Goal: Task Accomplishment & Management: Use online tool/utility

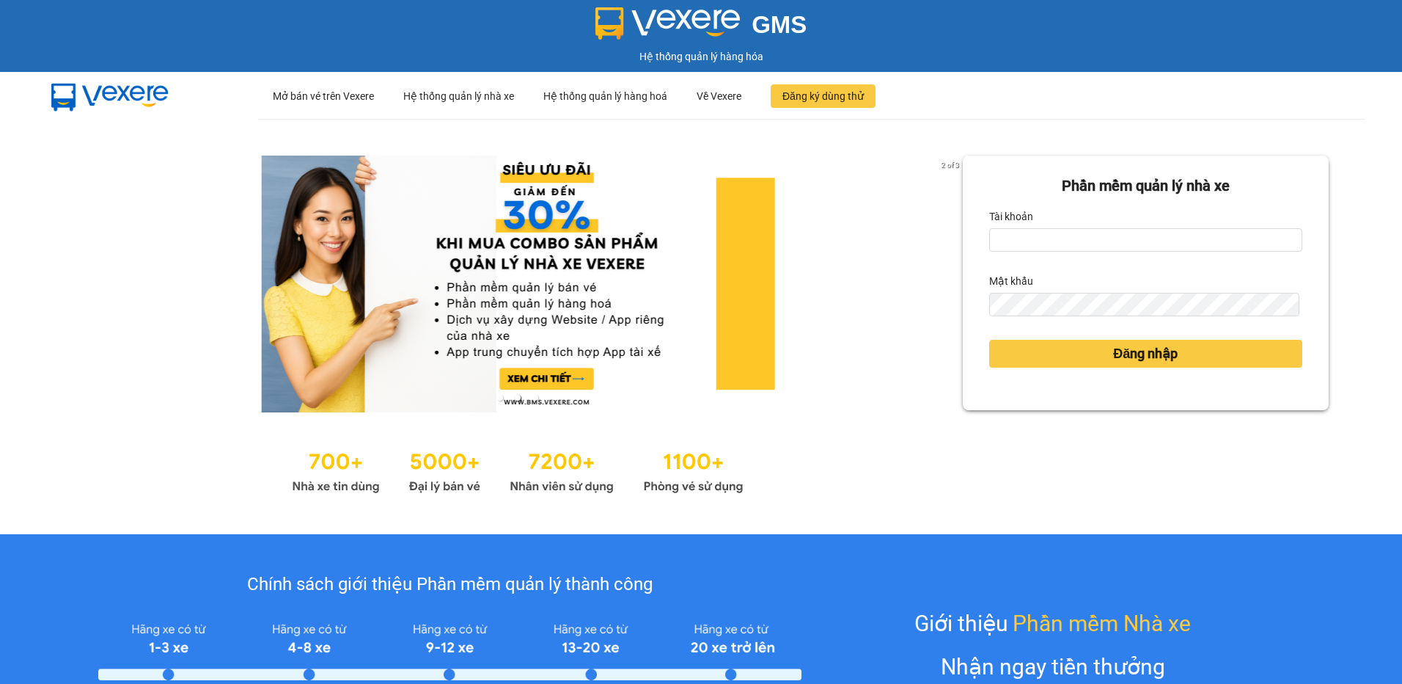
click at [1064, 227] on div "Tài khoản" at bounding box center [1146, 216] width 313 height 23
click at [1061, 244] on input "Tài khoản" at bounding box center [1146, 239] width 313 height 23
type input "thuytien.namhailimo"
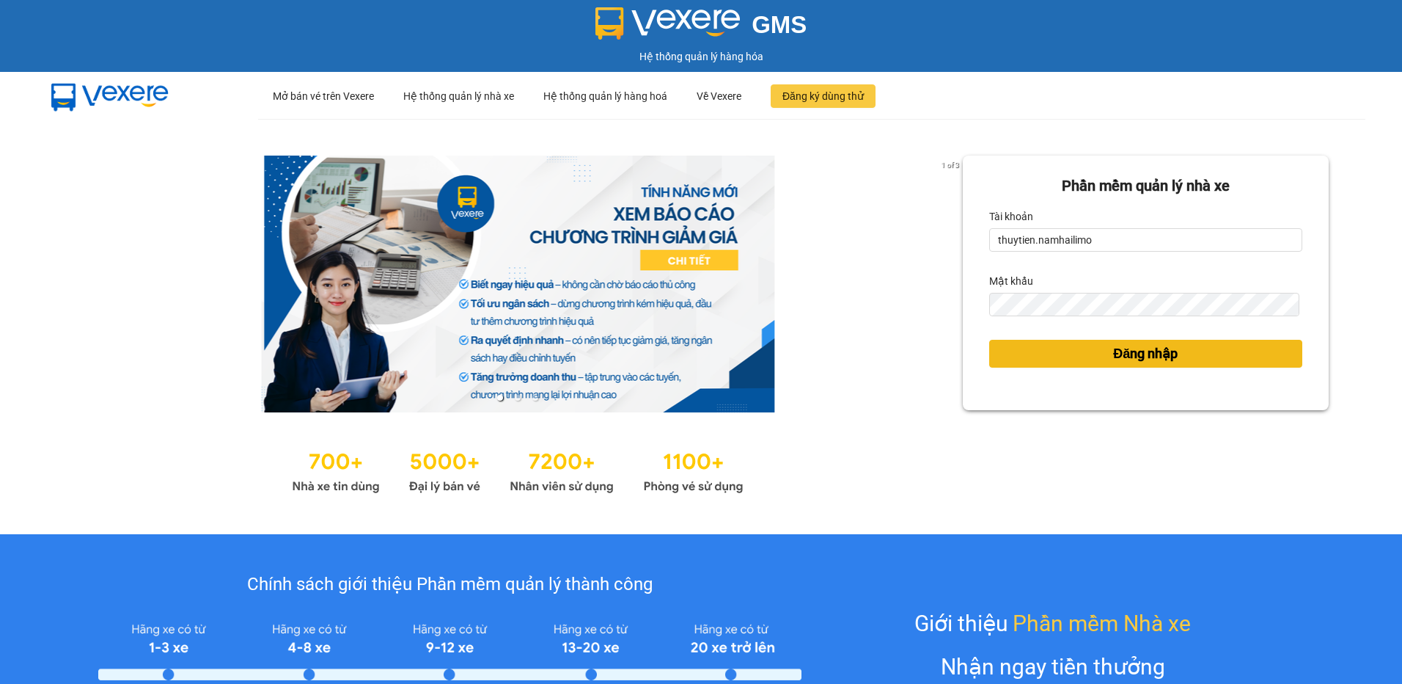
click at [1150, 351] on span "Đăng nhập" at bounding box center [1145, 353] width 65 height 21
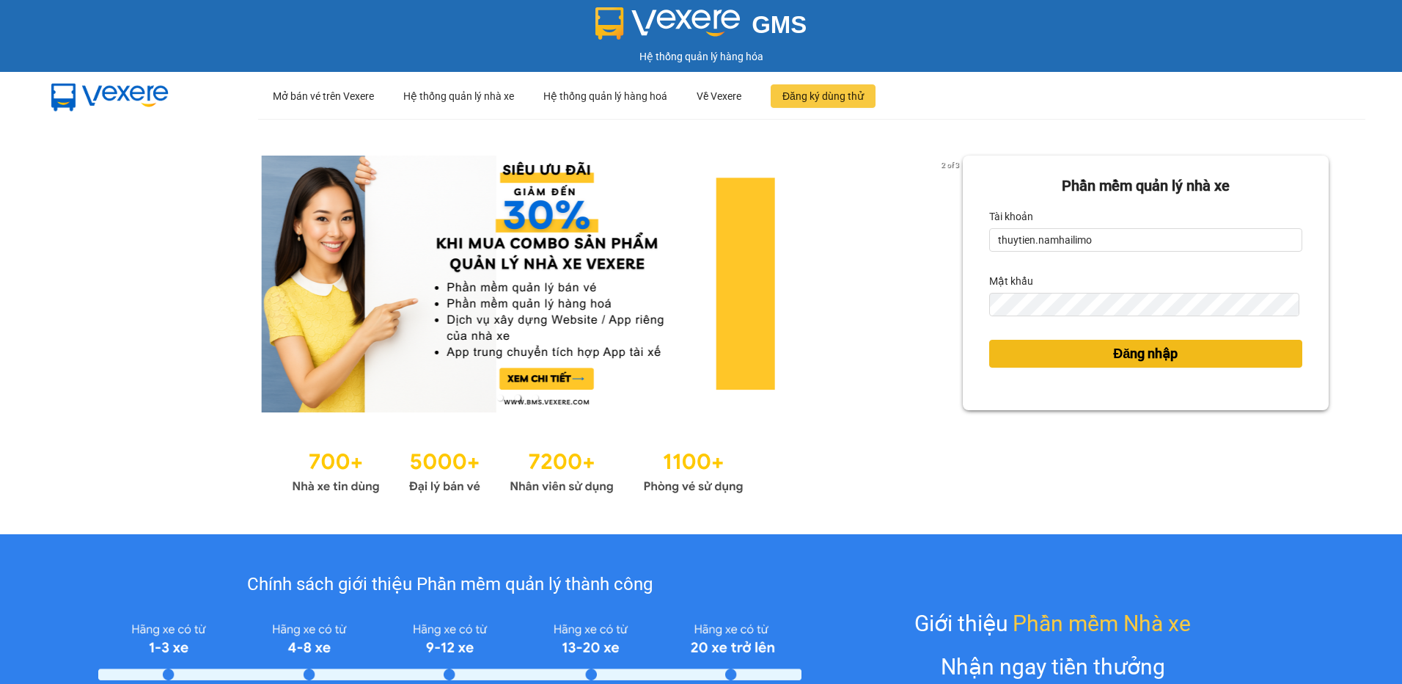
click at [1144, 349] on span "Đăng nhập" at bounding box center [1145, 353] width 65 height 21
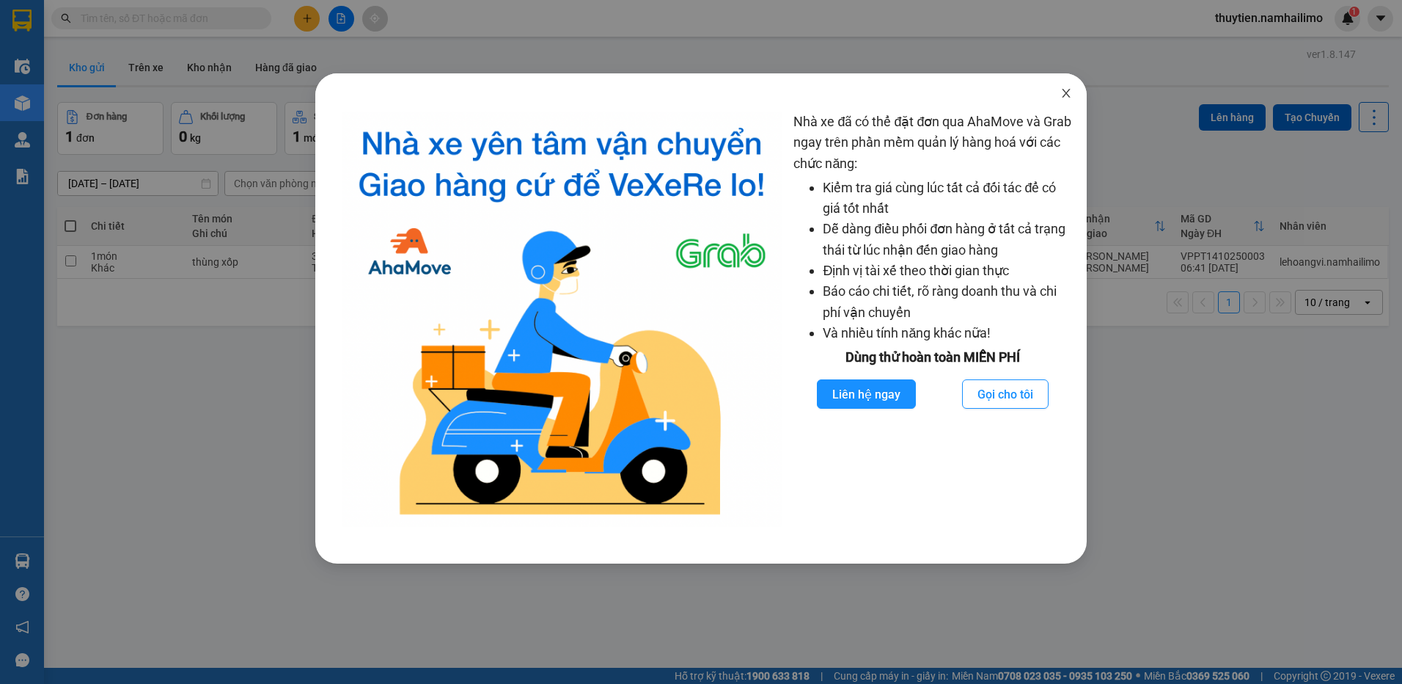
click at [1069, 93] on icon "close" at bounding box center [1067, 93] width 12 height 12
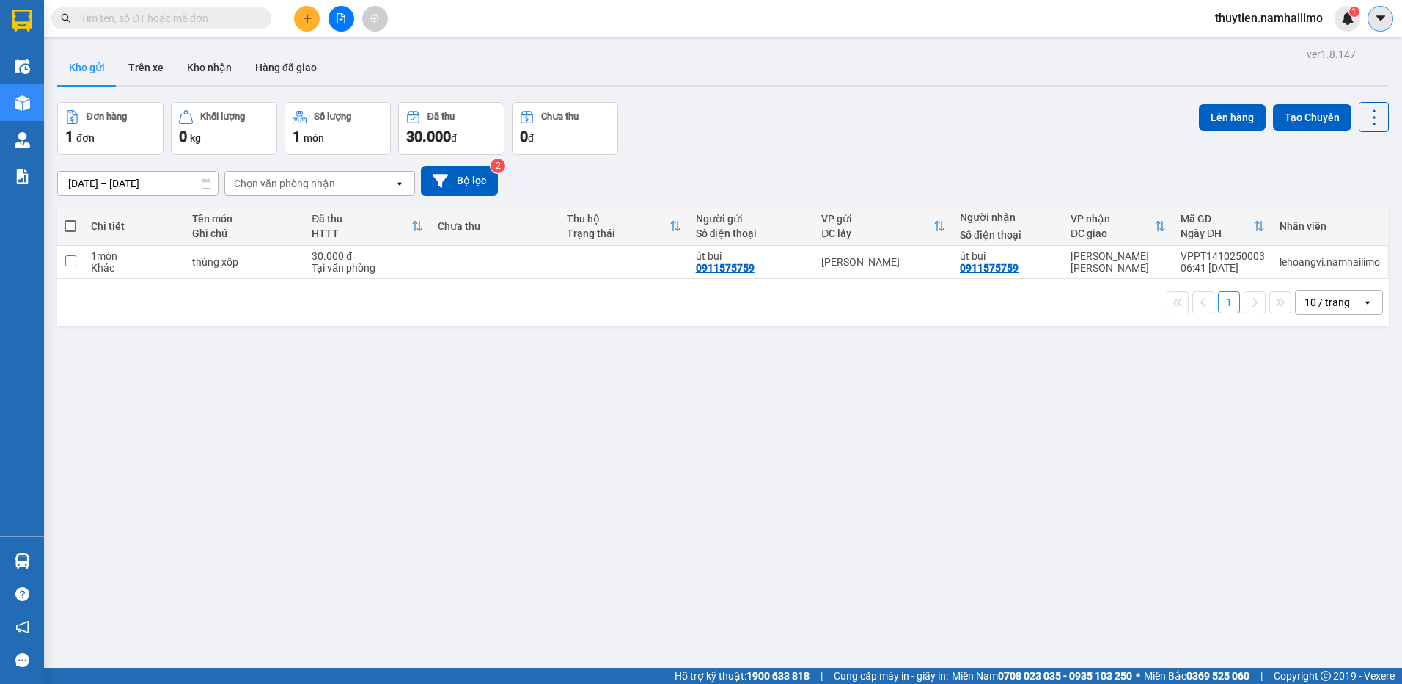
click at [1381, 20] on icon "caret-down" at bounding box center [1380, 17] width 9 height 5
click at [1301, 21] on span "thuytien.namhailimo" at bounding box center [1269, 18] width 131 height 18
click at [1278, 41] on span "Đăng xuất" at bounding box center [1275, 45] width 101 height 16
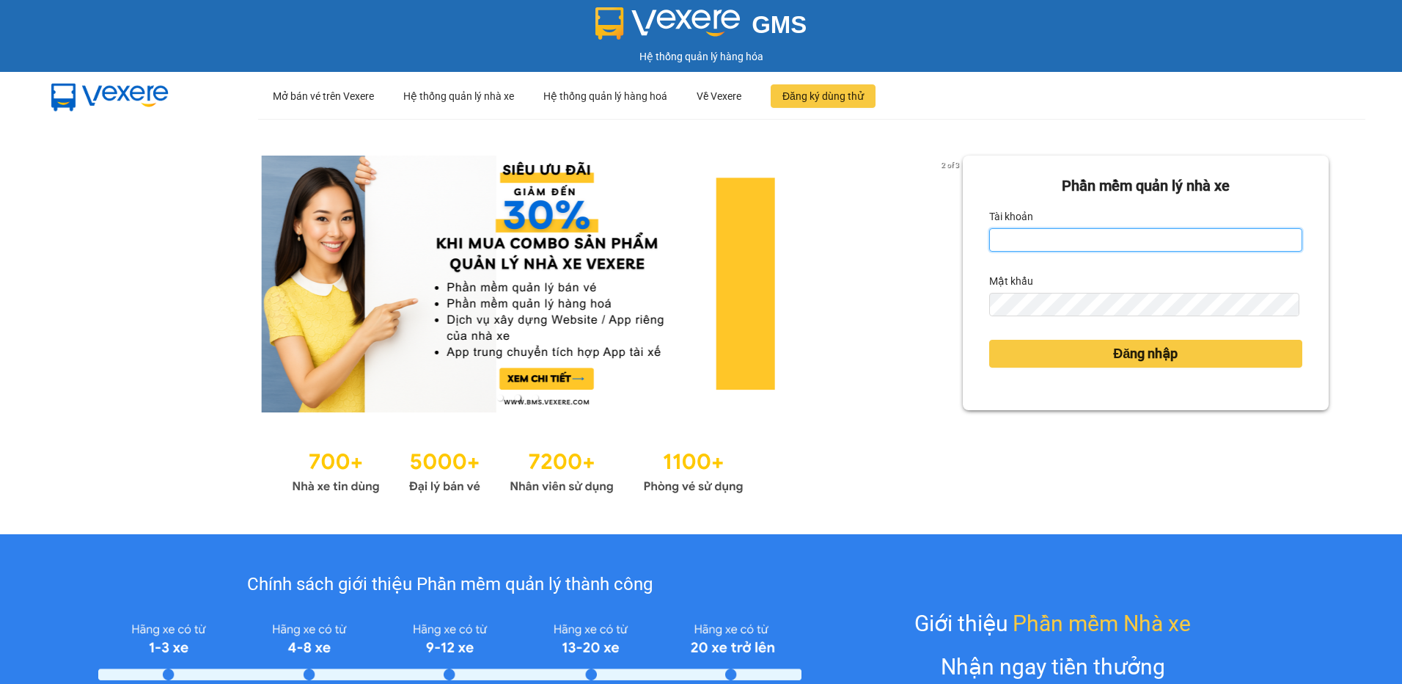
click at [1034, 229] on input "Tài khoản" at bounding box center [1146, 239] width 313 height 23
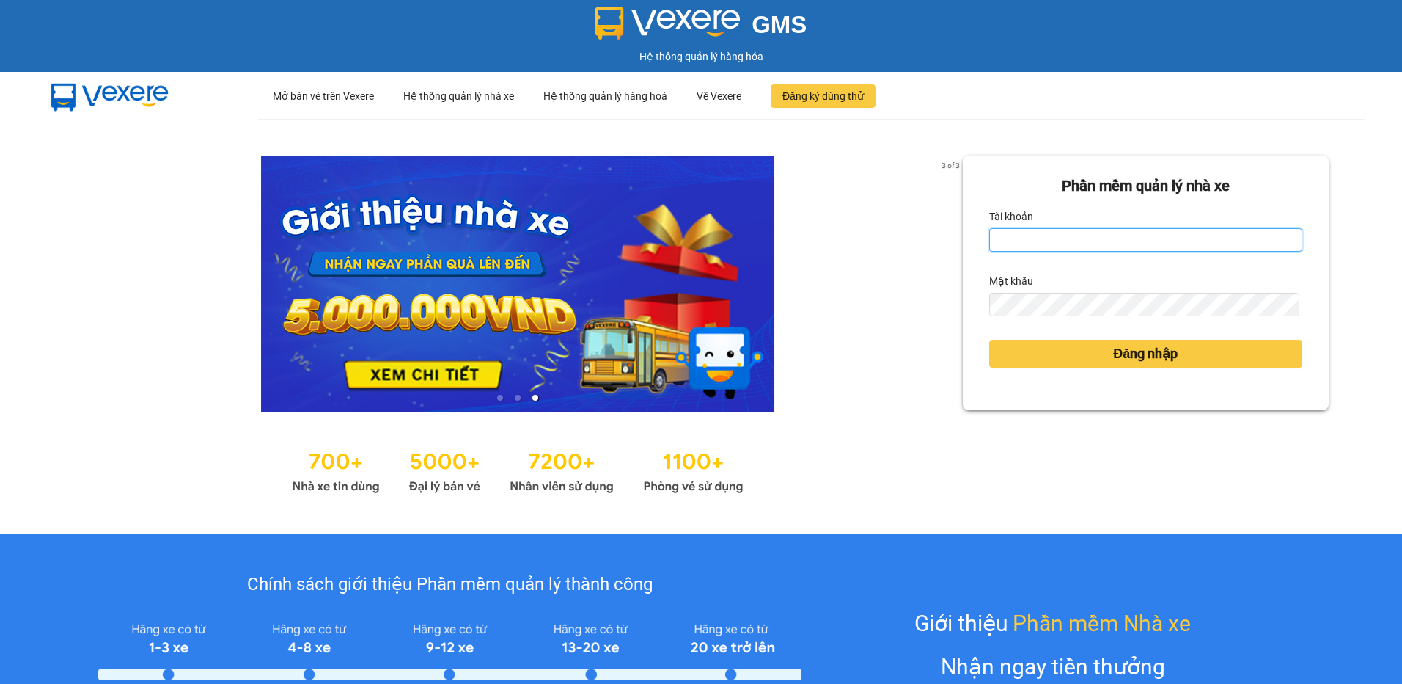
type input "thanhvien.namhailimo"
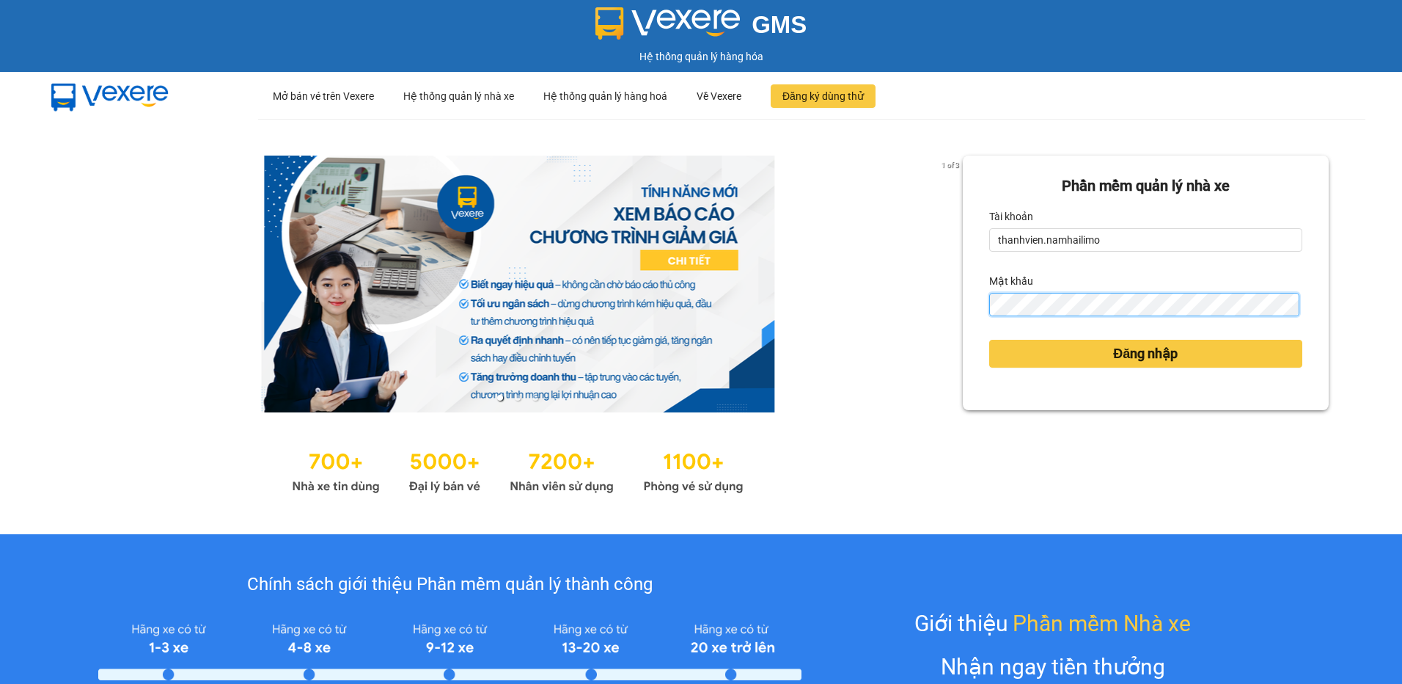
click at [990, 340] on button "Đăng nhập" at bounding box center [1146, 354] width 313 height 28
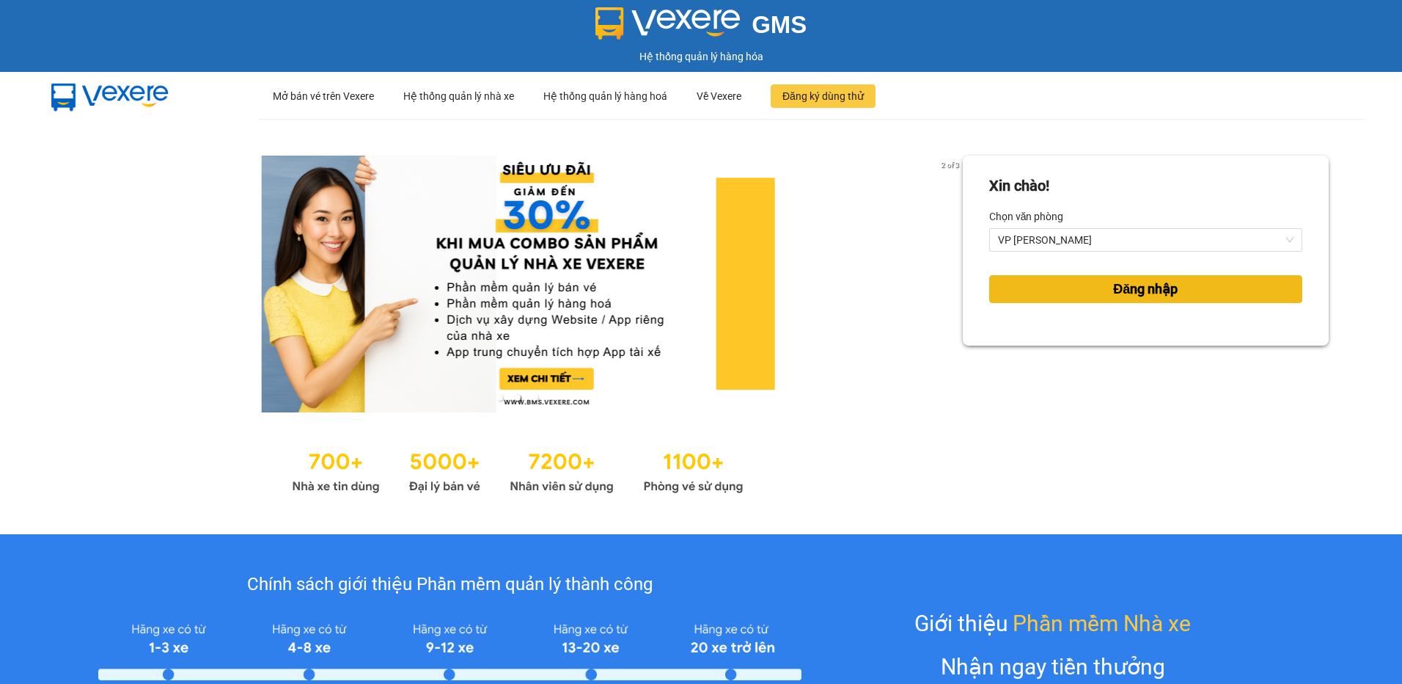
click at [1127, 285] on span "Đăng nhập" at bounding box center [1145, 289] width 65 height 21
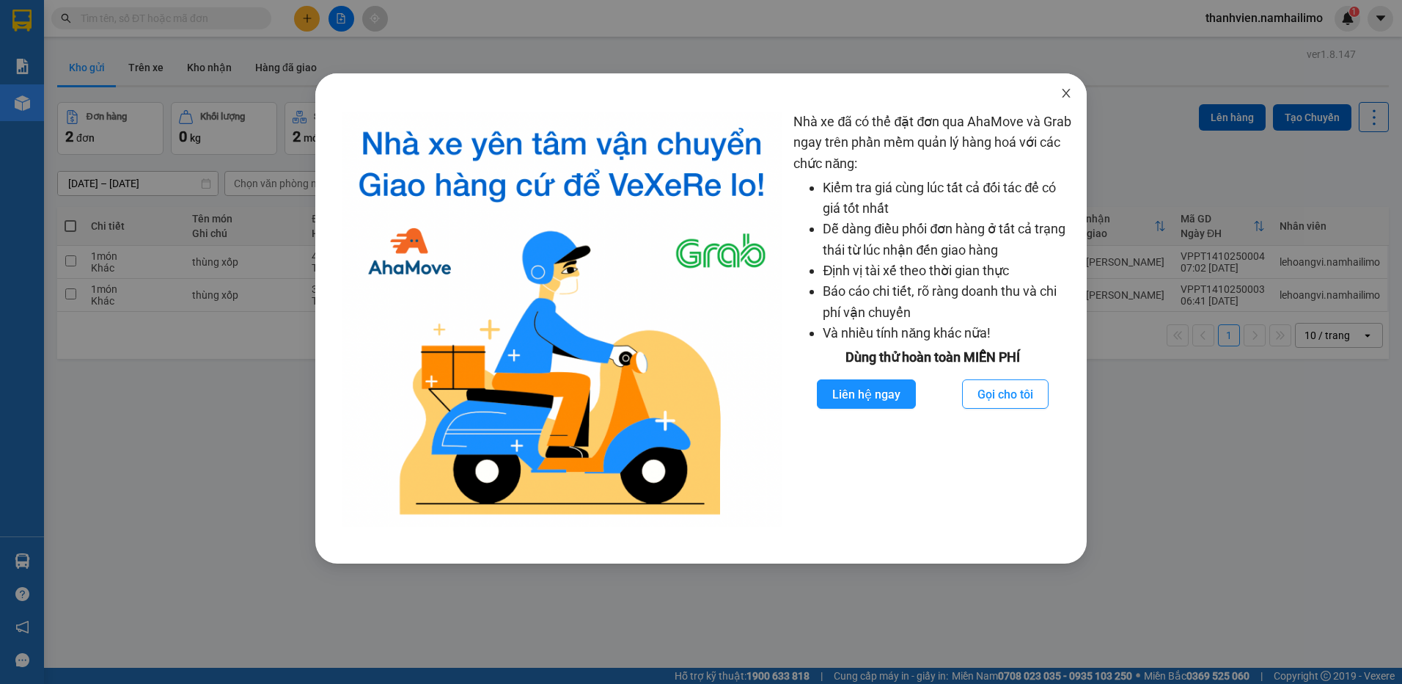
click at [1069, 93] on icon "close" at bounding box center [1067, 93] width 12 height 12
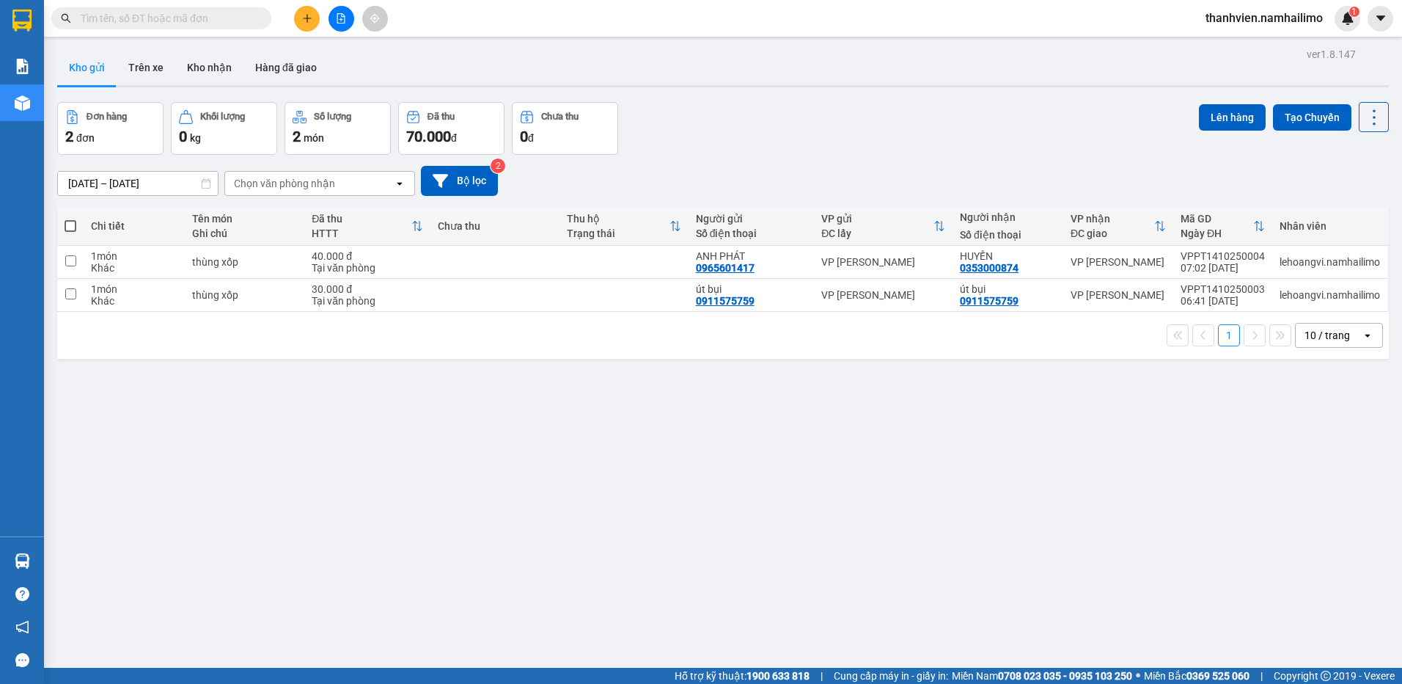
click at [128, 18] on input "text" at bounding box center [167, 18] width 173 height 16
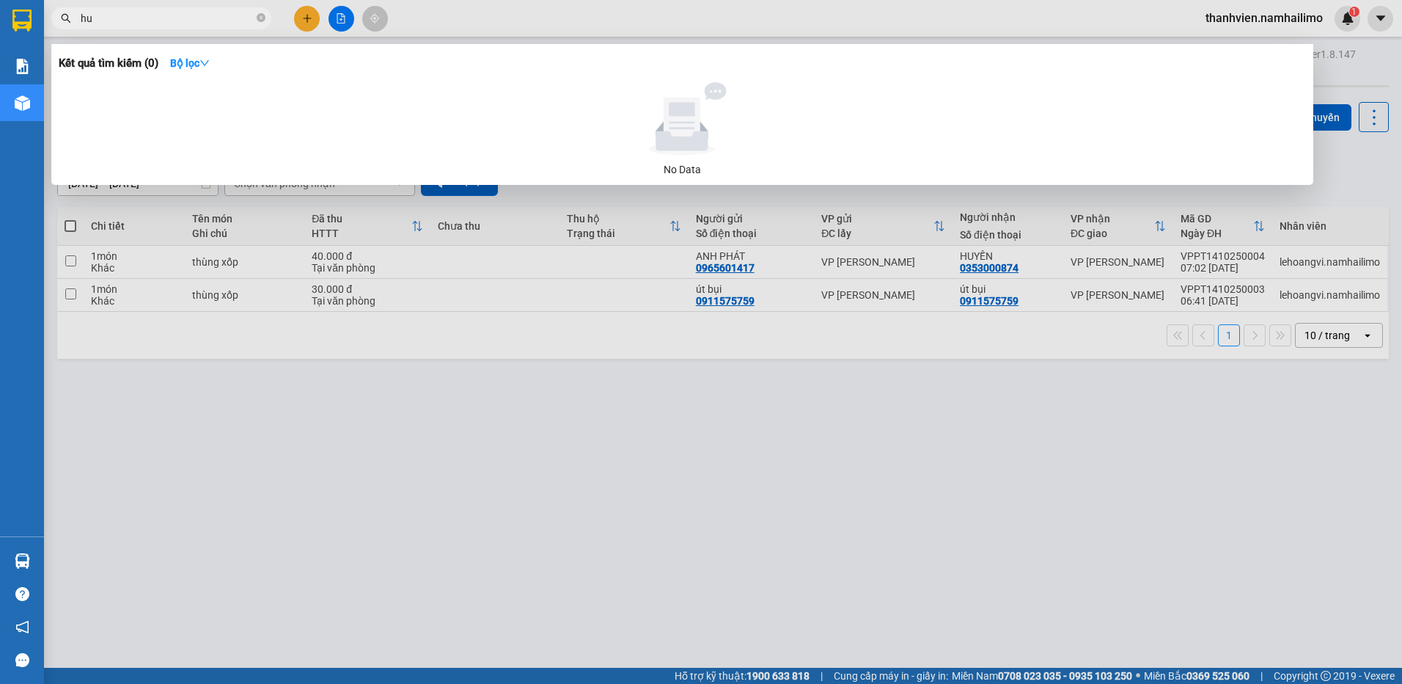
type input "h"
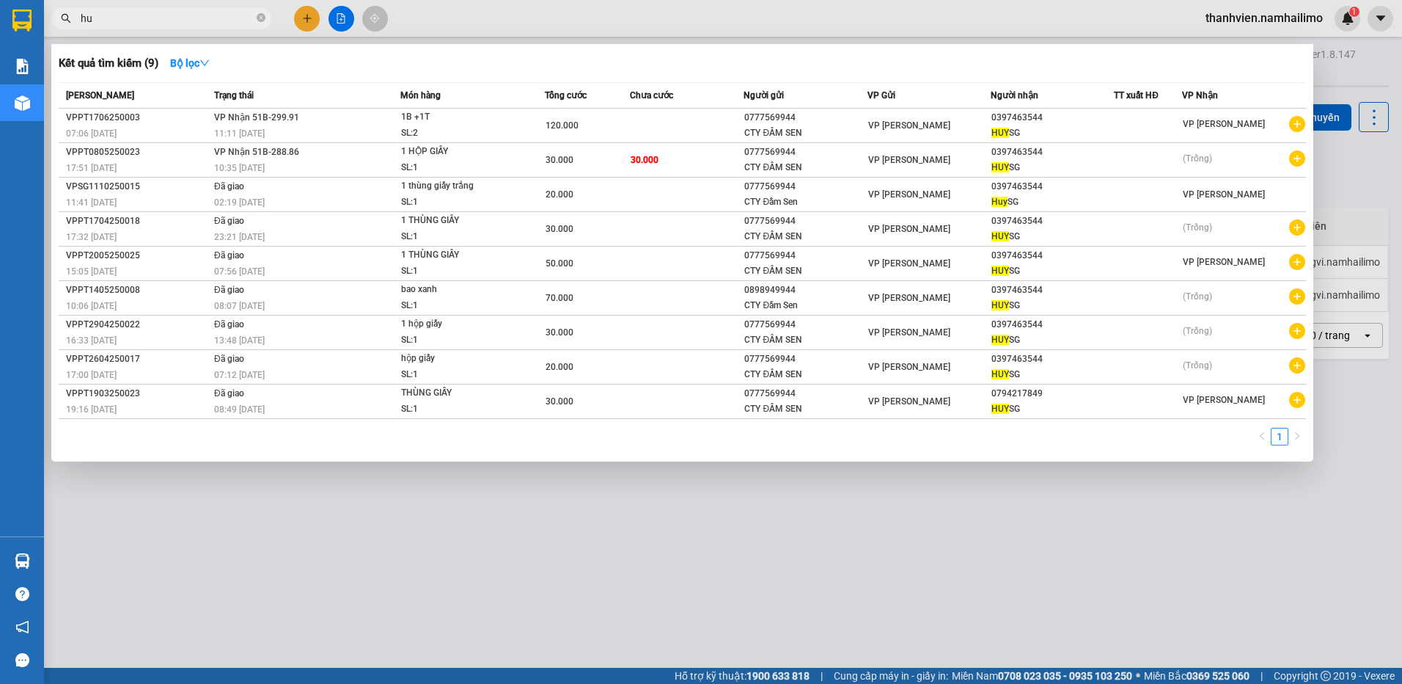
type input "h"
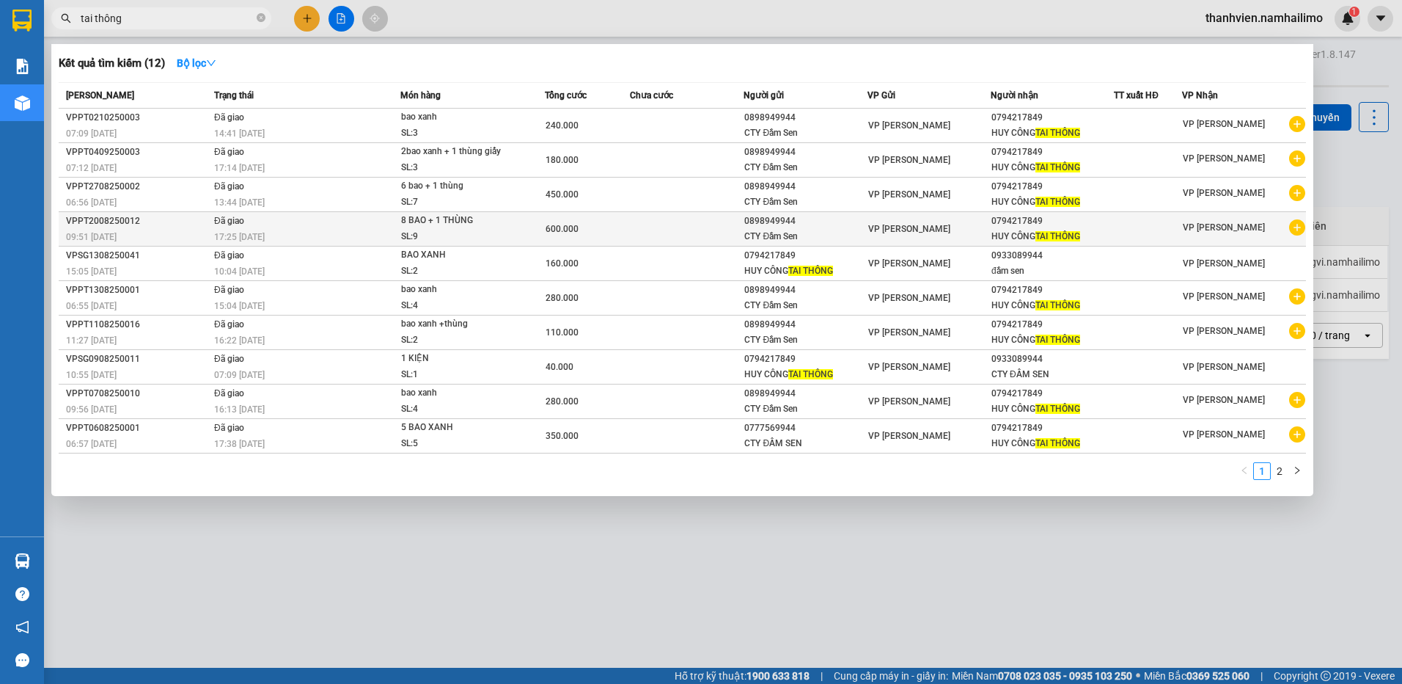
type input "tai thông"
click at [1292, 230] on icon "plus-circle" at bounding box center [1298, 227] width 16 height 16
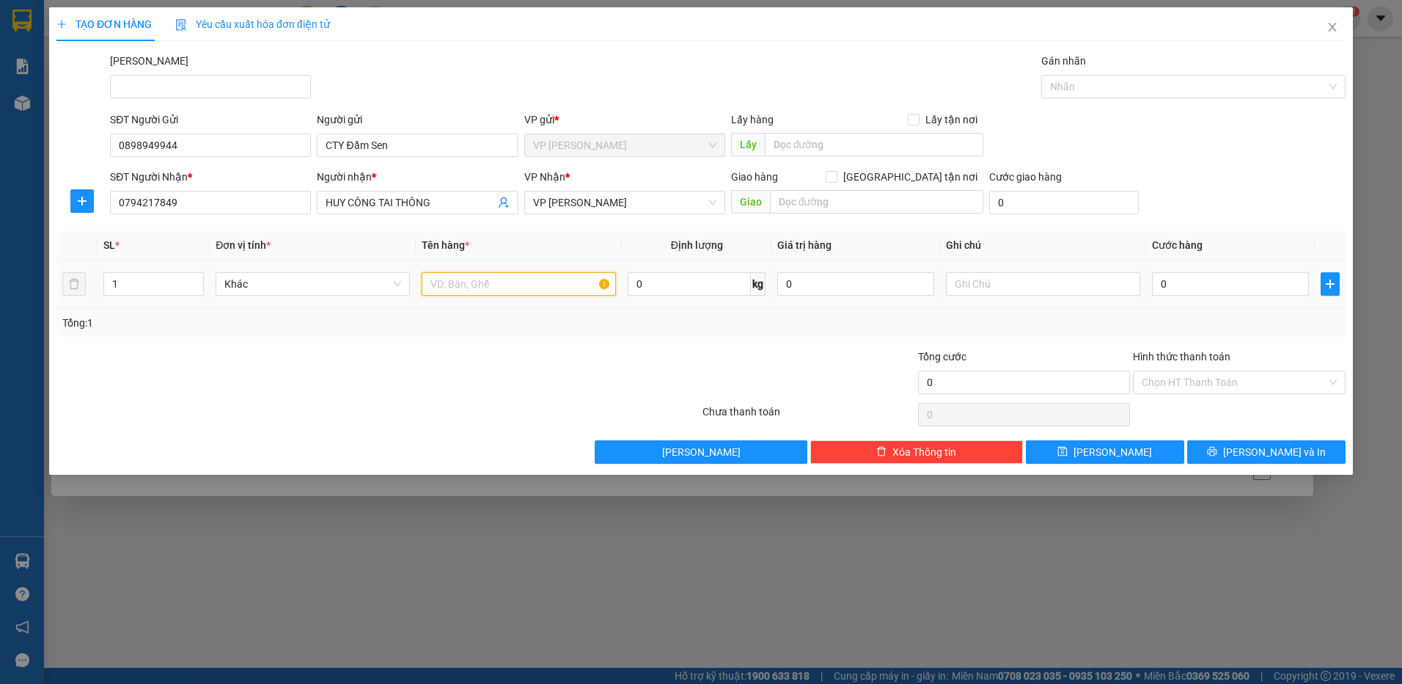
click at [438, 284] on input "text" at bounding box center [519, 283] width 194 height 23
type input "bao xanh+thùng giấy"
click at [1189, 291] on input "0" at bounding box center [1230, 283] width 157 height 23
type input "1"
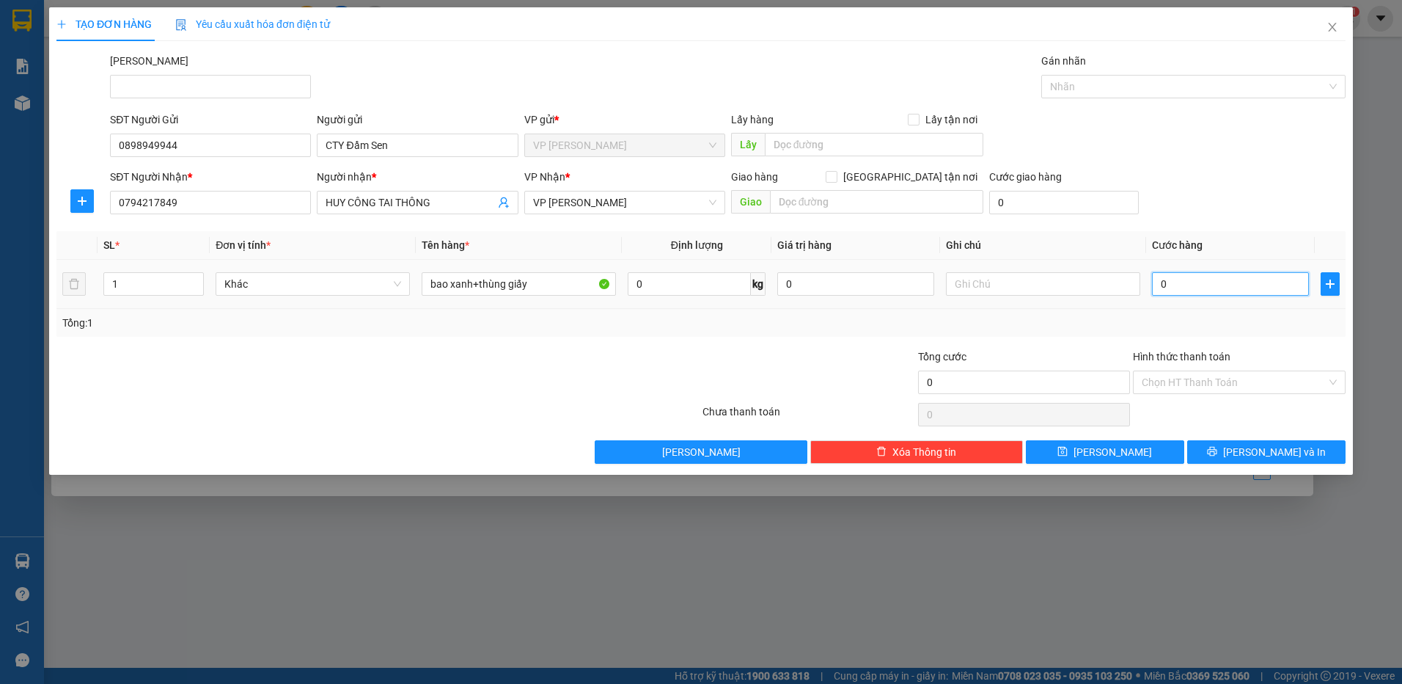
type input "1"
type input "12"
type input "120"
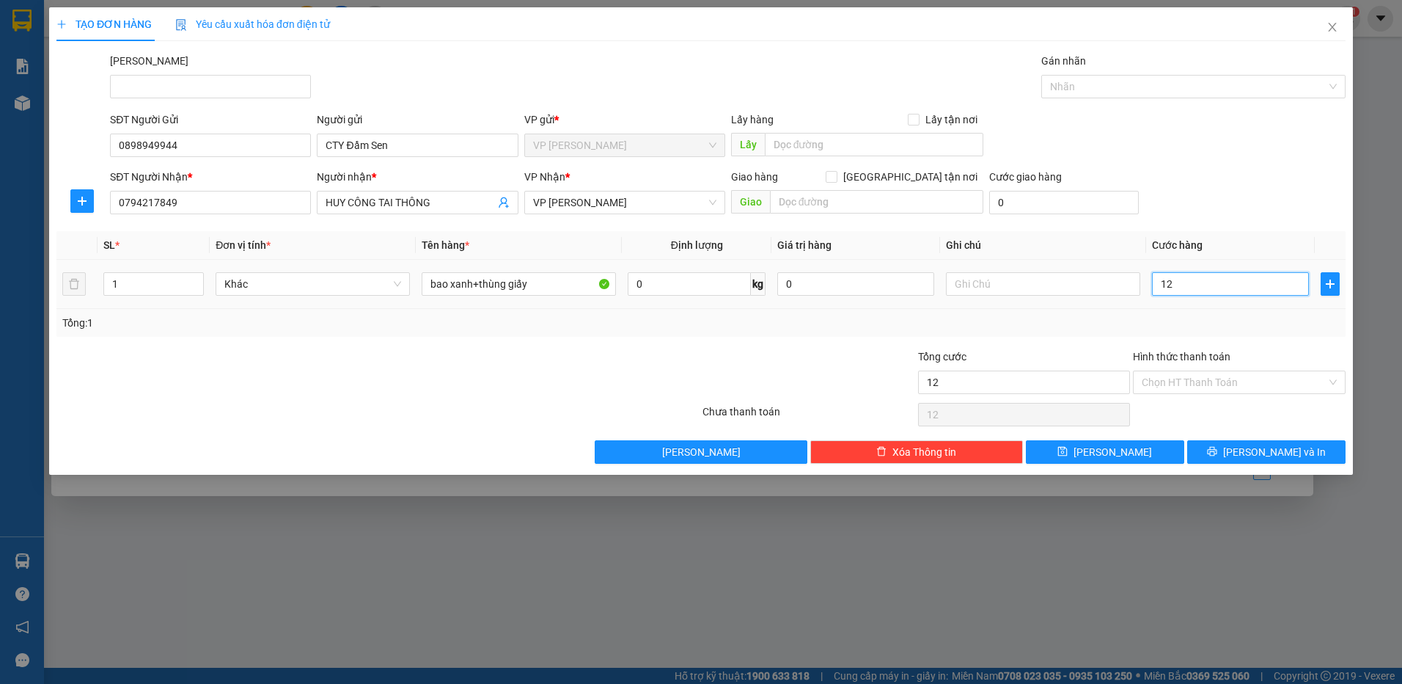
type input "120"
type input "120.000"
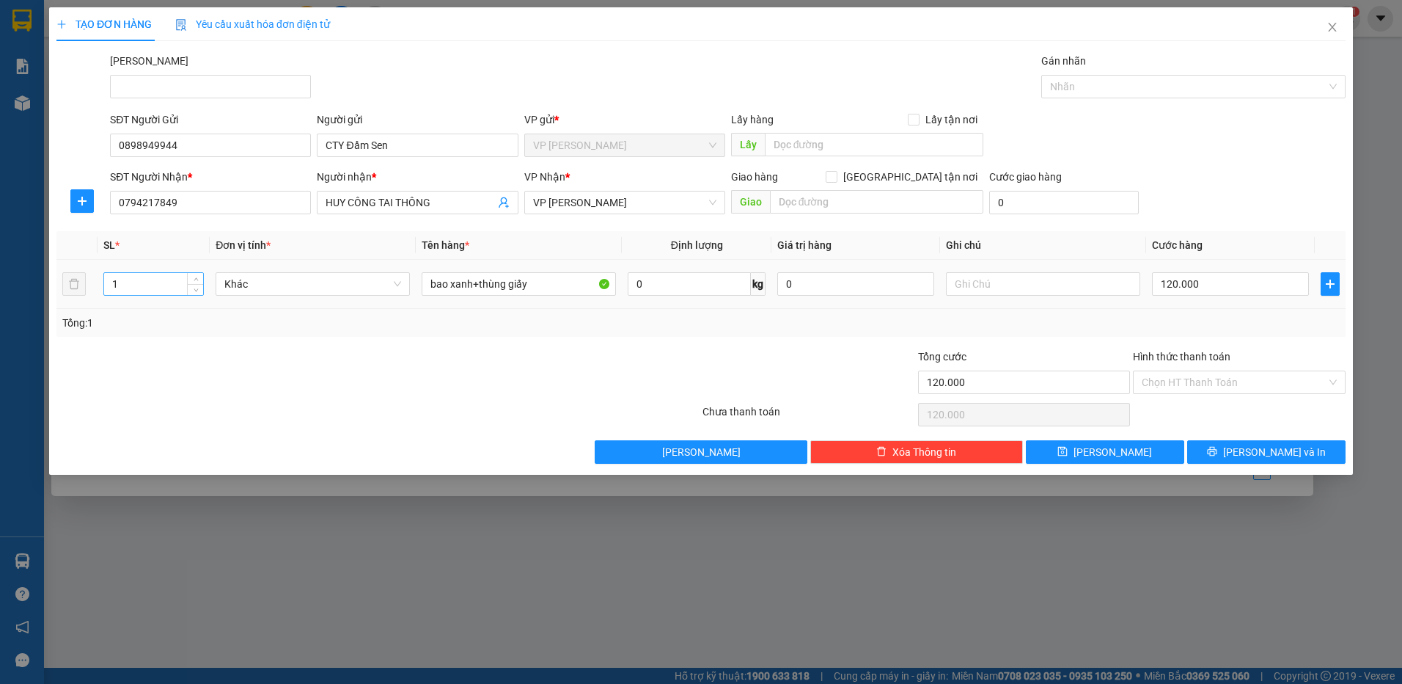
click at [137, 286] on input "1" at bounding box center [153, 284] width 99 height 22
type input "2"
drag, startPoint x: 1188, startPoint y: 381, endPoint x: 1188, endPoint y: 395, distance: 13.2
click at [1188, 382] on input "Hình thức thanh toán" at bounding box center [1234, 382] width 185 height 22
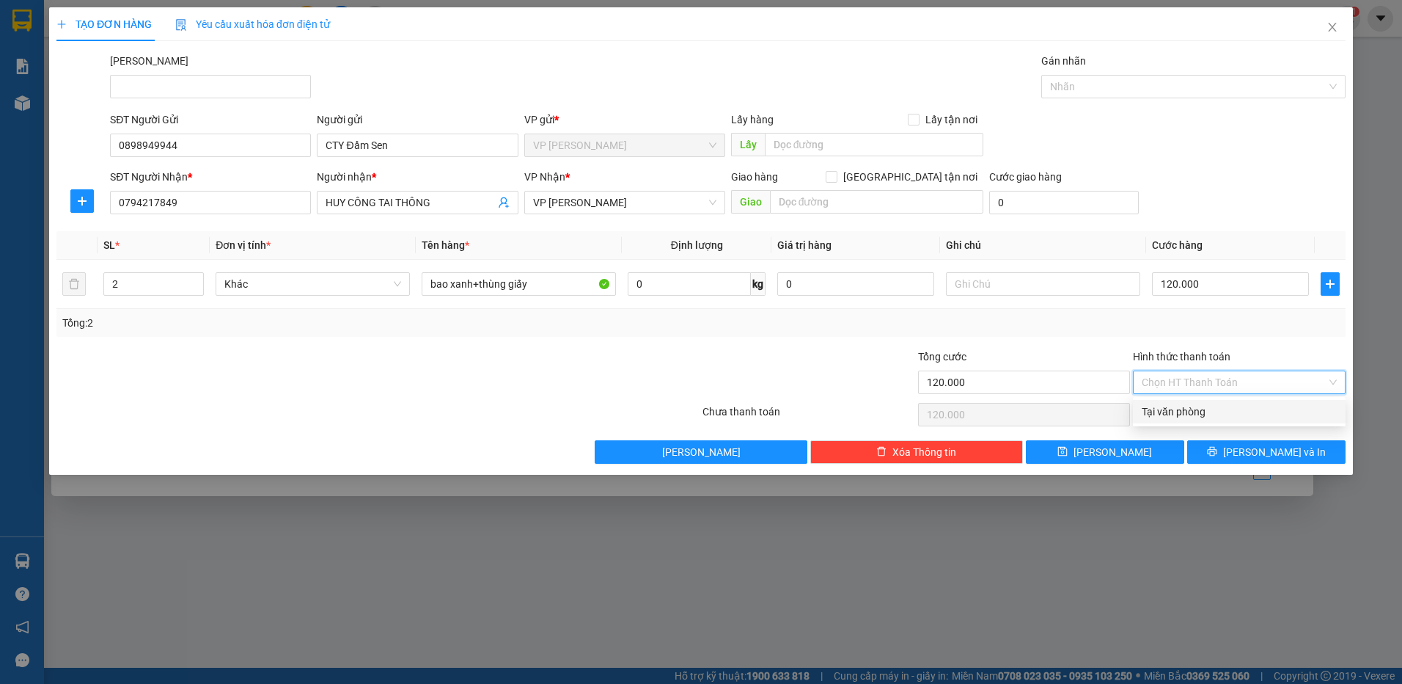
click at [1184, 406] on div "Tại văn phòng" at bounding box center [1239, 411] width 195 height 16
type input "0"
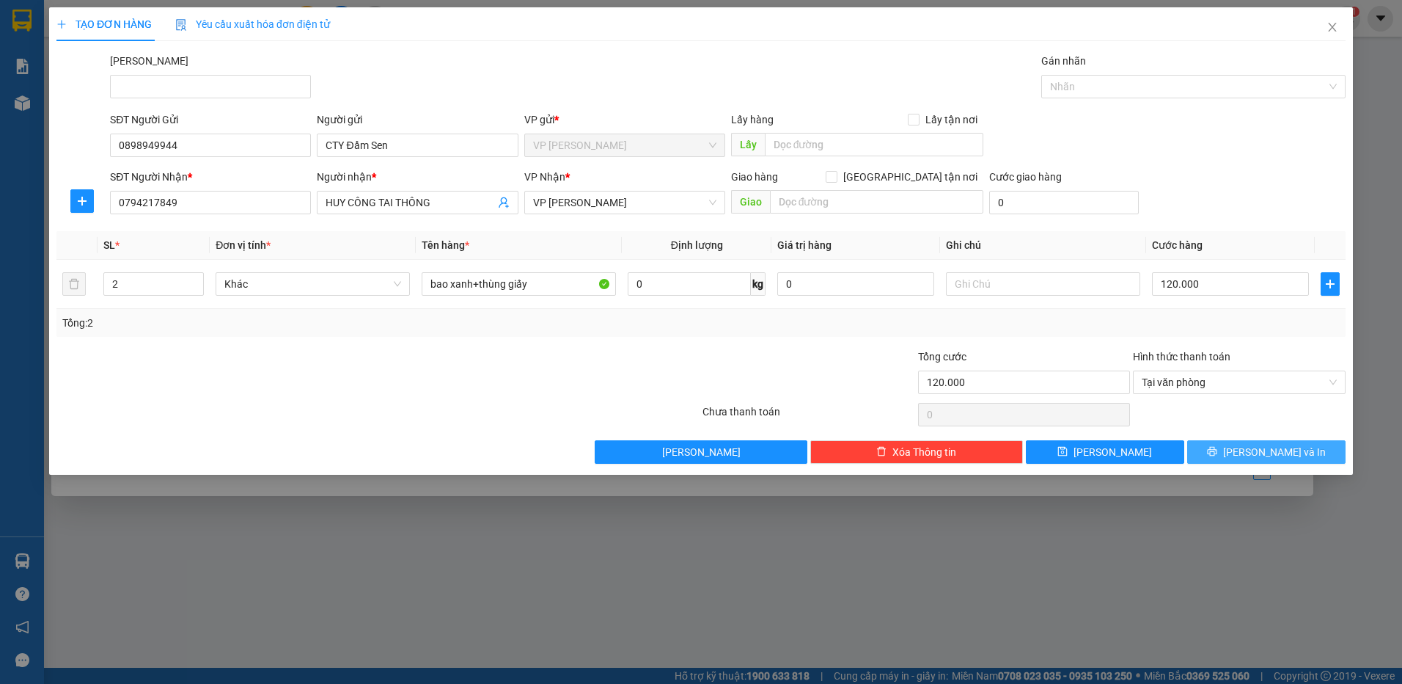
drag, startPoint x: 1207, startPoint y: 447, endPoint x: 1217, endPoint y: 469, distance: 25.0
click at [1208, 447] on button "[PERSON_NAME] và In" at bounding box center [1267, 451] width 158 height 23
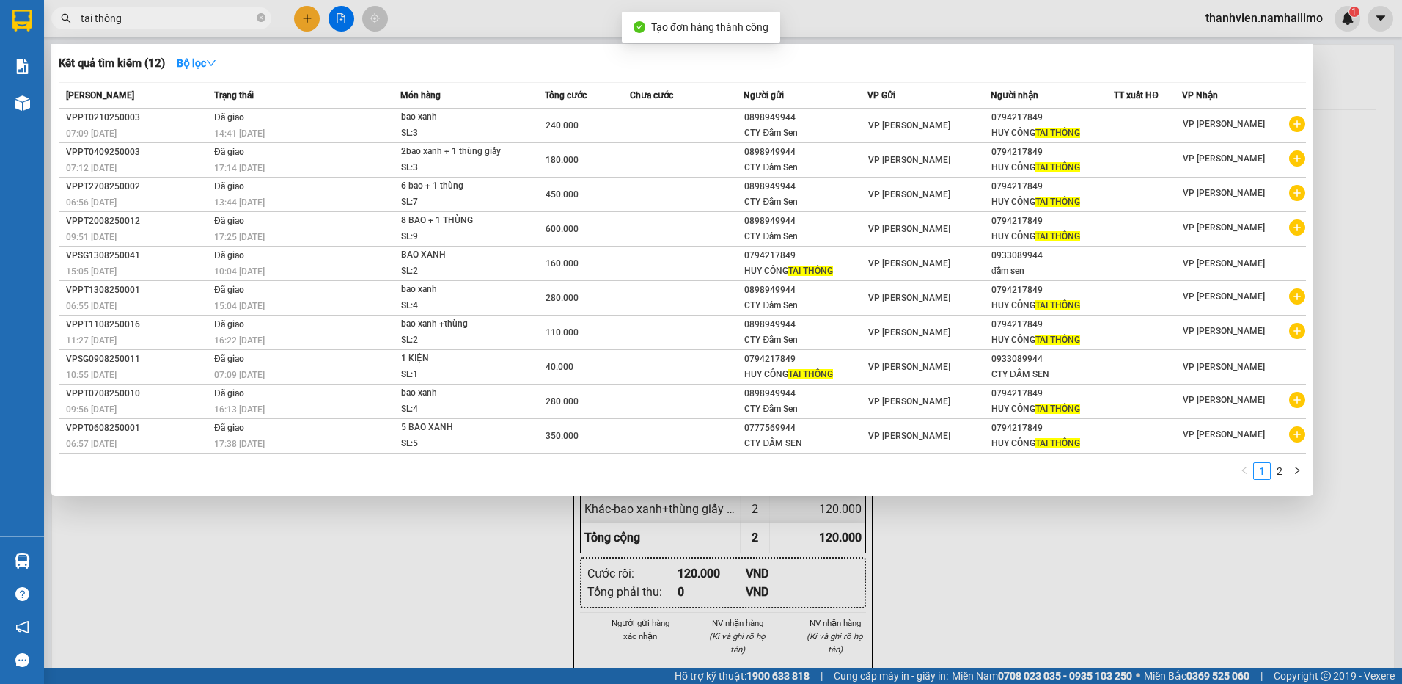
click at [1160, 549] on div at bounding box center [701, 342] width 1402 height 684
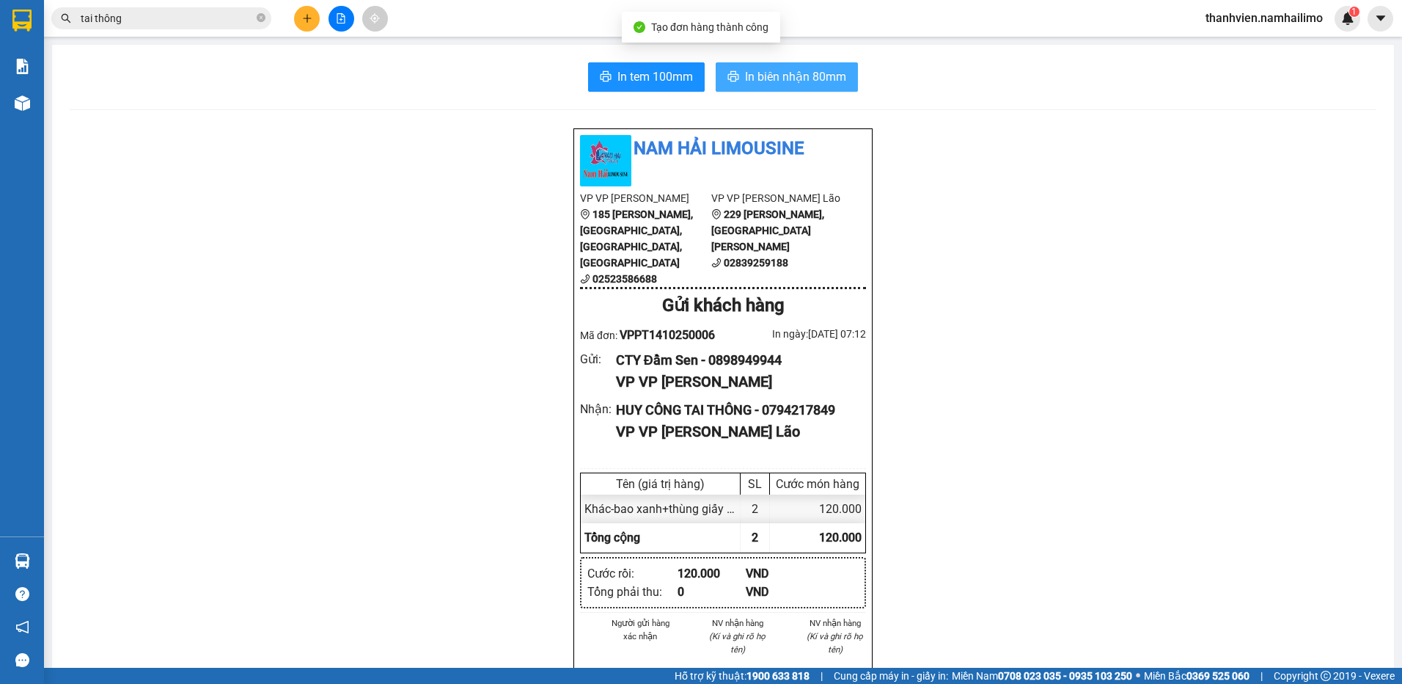
click at [811, 74] on span "In biên nhận 80mm" at bounding box center [795, 76] width 101 height 18
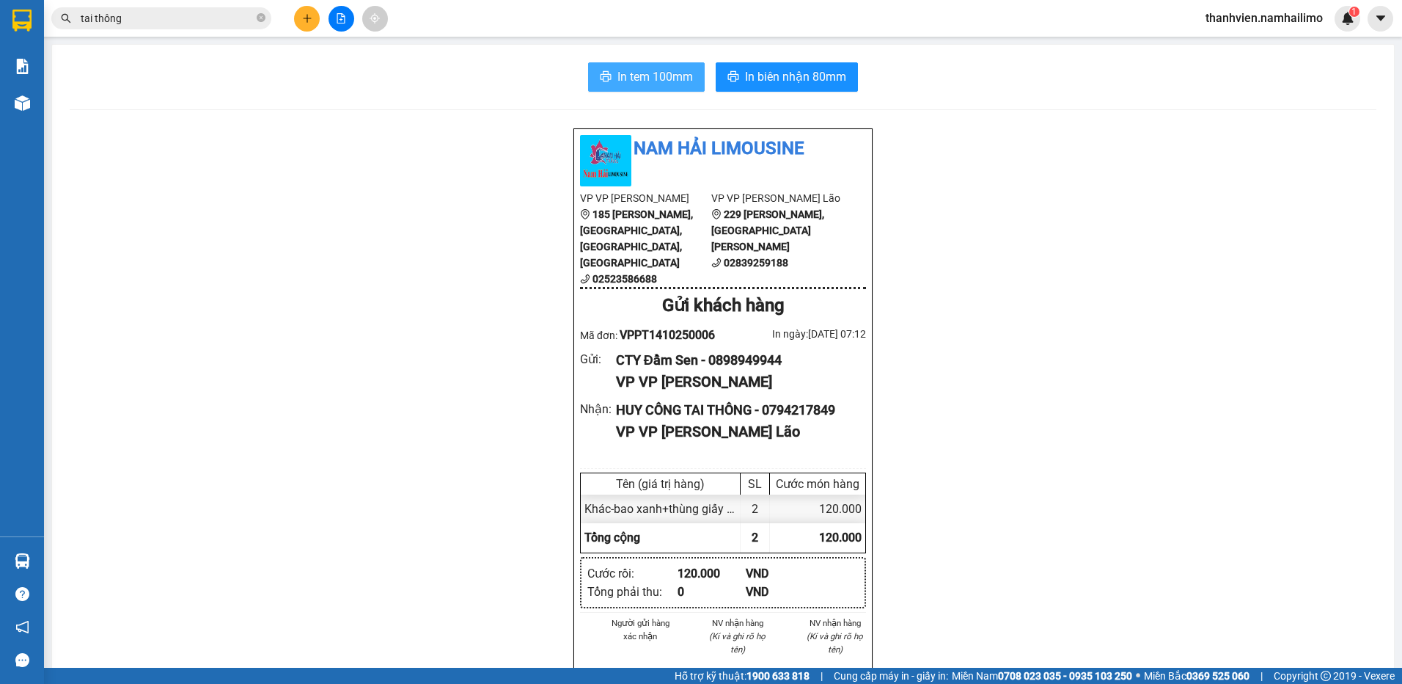
click at [668, 76] on span "In tem 100mm" at bounding box center [656, 76] width 76 height 18
click at [303, 19] on icon "plus" at bounding box center [307, 18] width 10 height 10
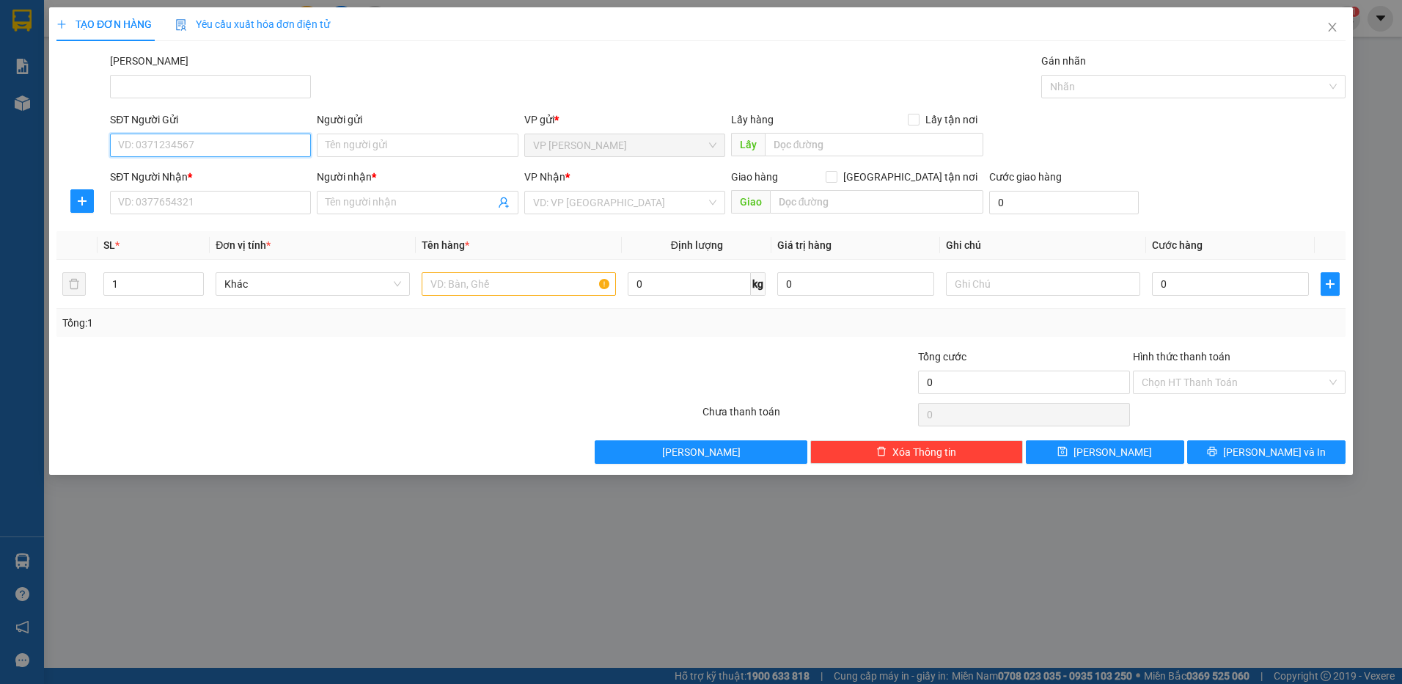
click at [229, 155] on input "SĐT Người Gửi" at bounding box center [210, 144] width 201 height 23
click at [211, 172] on div "0333967809 - [PERSON_NAME]" at bounding box center [210, 175] width 183 height 16
type input "0333967809"
type input "HƯƠNG"
type input "0867496509"
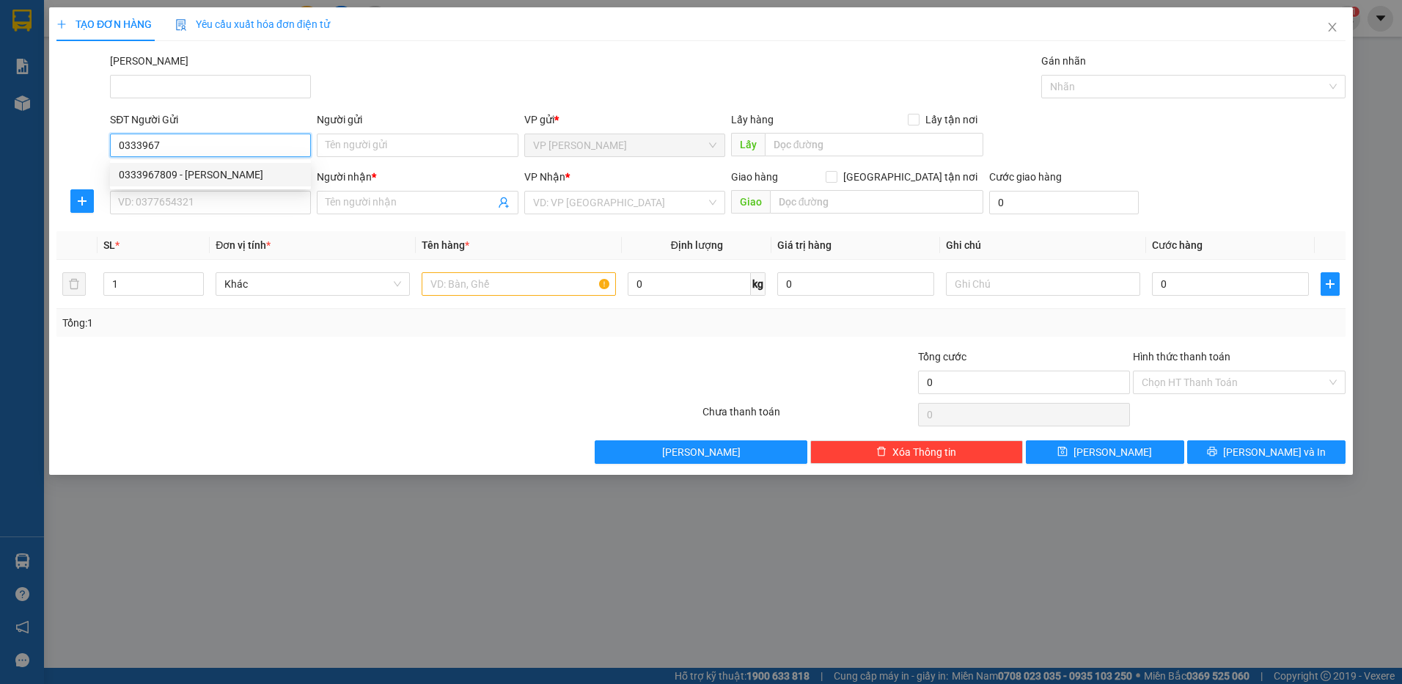
type input "TRẦM"
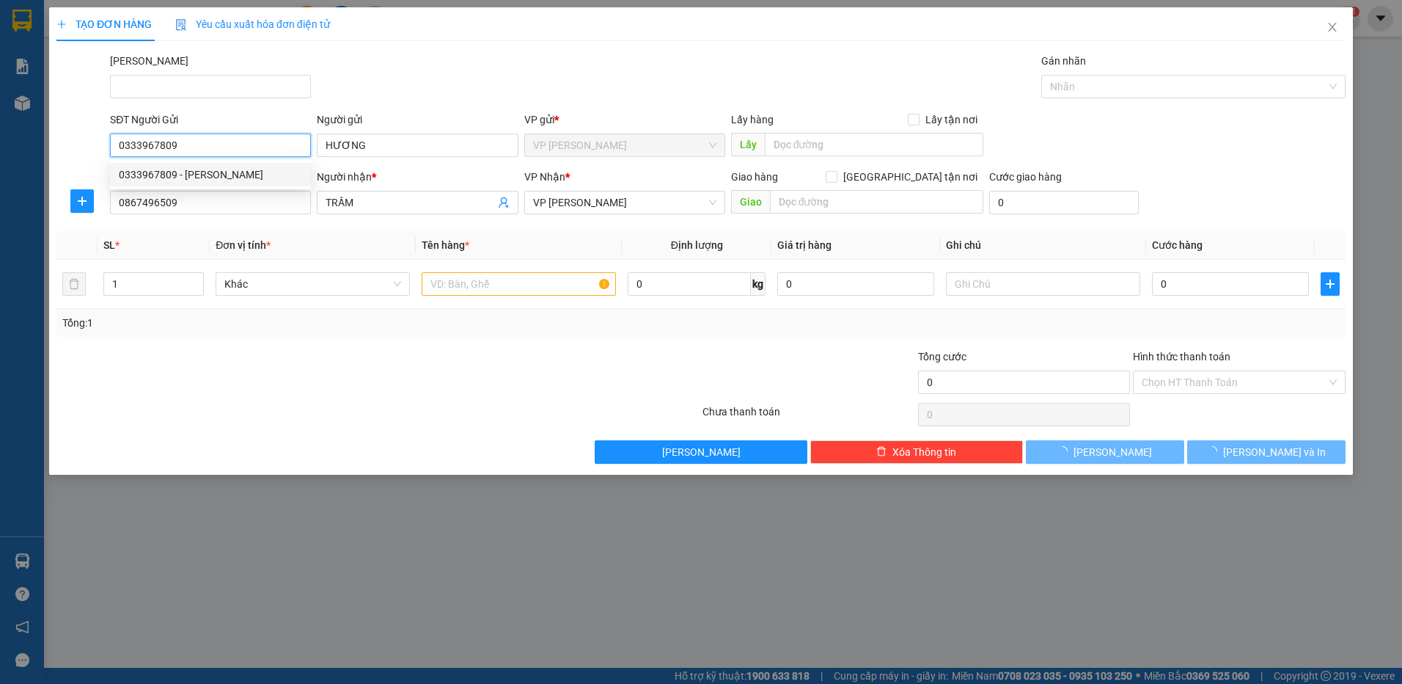
type input "30.000"
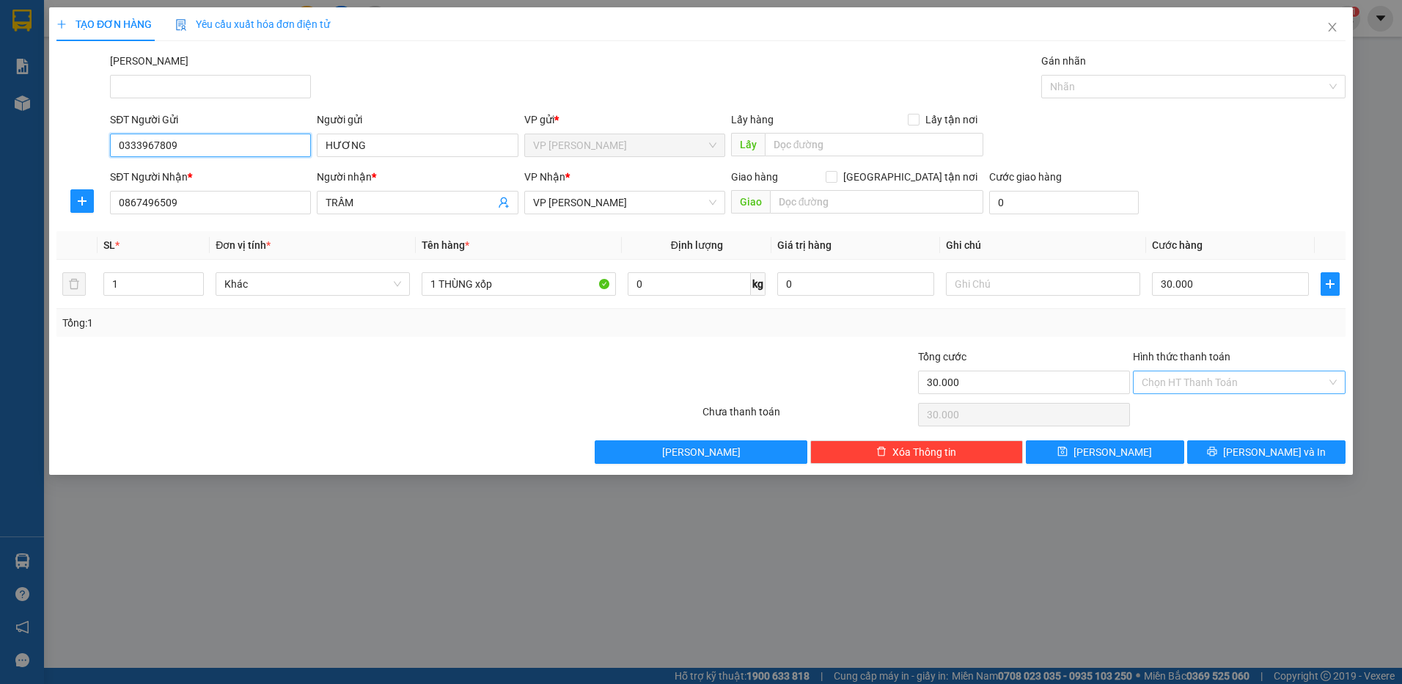
type input "0333967809"
click at [1224, 384] on input "Hình thức thanh toán" at bounding box center [1234, 382] width 185 height 22
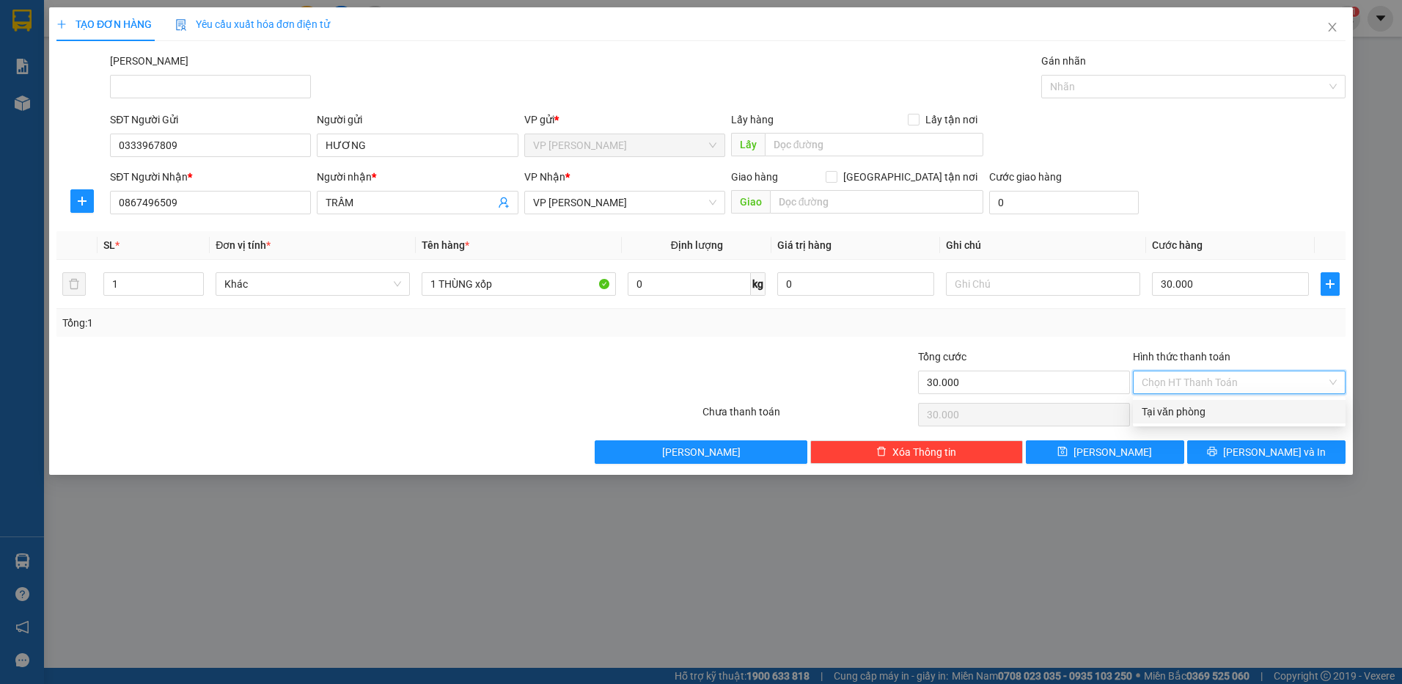
click at [1221, 406] on div "Tại văn phòng" at bounding box center [1239, 411] width 195 height 16
type input "0"
click at [1226, 445] on button "[PERSON_NAME] và In" at bounding box center [1267, 451] width 158 height 23
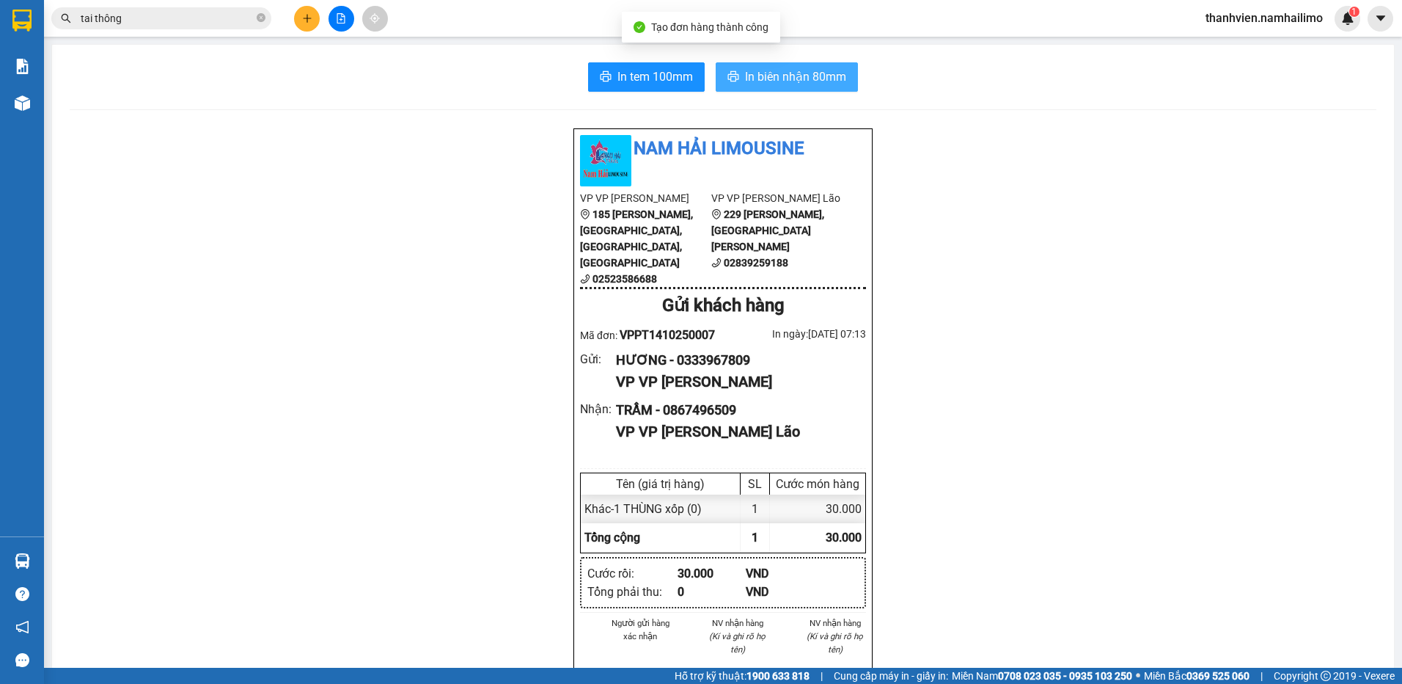
click at [827, 78] on span "In biên nhận 80mm" at bounding box center [795, 76] width 101 height 18
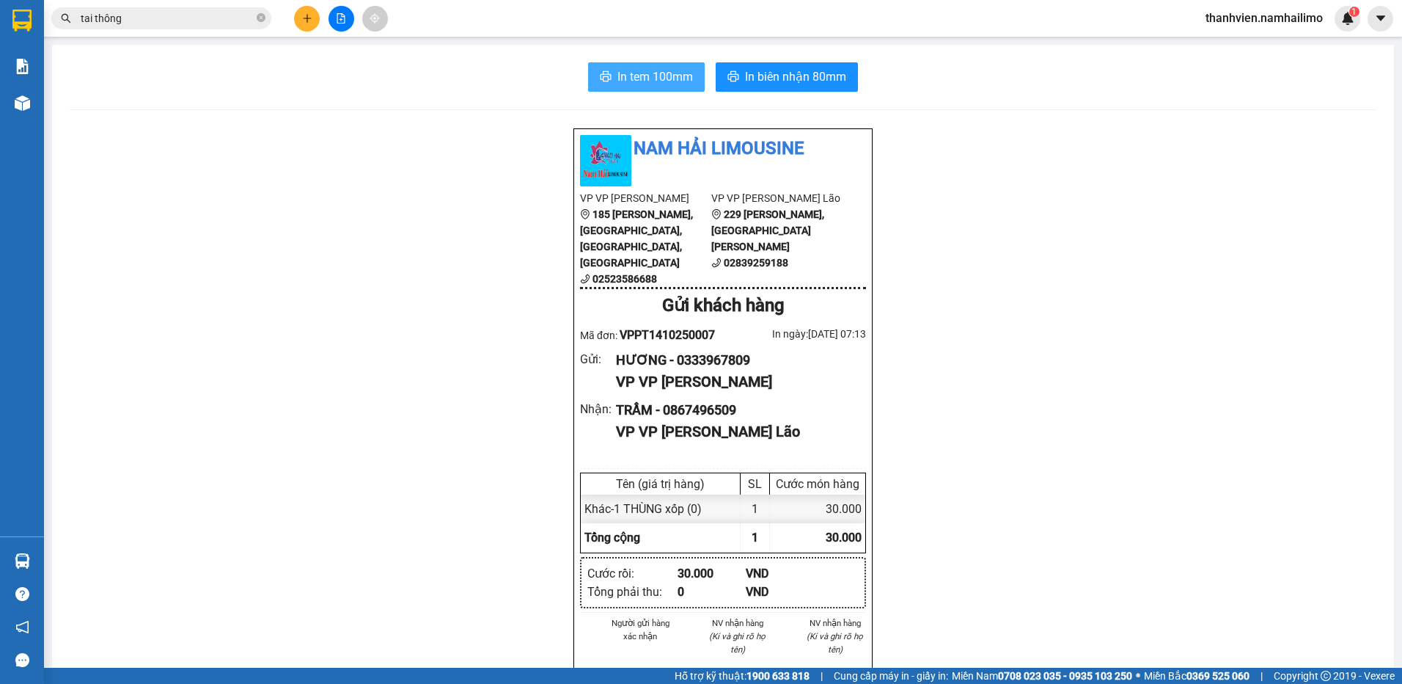
click at [640, 77] on span "In tem 100mm" at bounding box center [656, 76] width 76 height 18
